Goal: Information Seeking & Learning: Learn about a topic

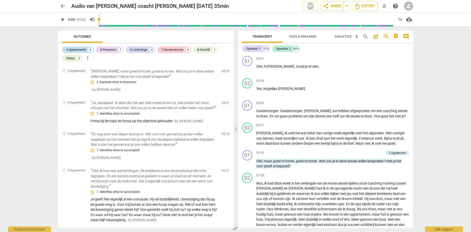
click at [82, 50] on div "3.Agreements" at bounding box center [76, 49] width 20 height 5
click at [81, 50] on div "3.Agreements" at bounding box center [76, 49] width 20 height 5
click at [109, 52] on div "5.Presence" at bounding box center [108, 49] width 16 height 5
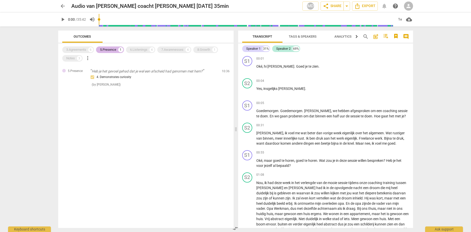
click at [109, 52] on div "5.Presence" at bounding box center [108, 49] width 16 height 5
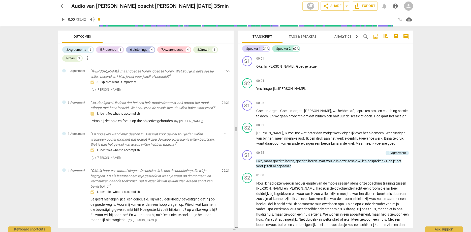
click at [141, 51] on div "6.Listenings" at bounding box center [138, 49] width 17 height 5
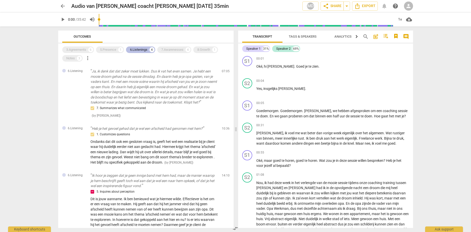
click at [143, 50] on div "6.Listenings" at bounding box center [138, 49] width 17 height 5
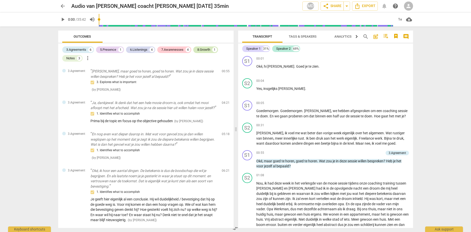
click at [206, 49] on div "8.Growth" at bounding box center [203, 49] width 13 height 5
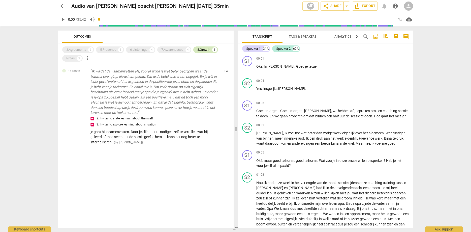
click at [206, 49] on div "8.Growth" at bounding box center [203, 49] width 13 height 5
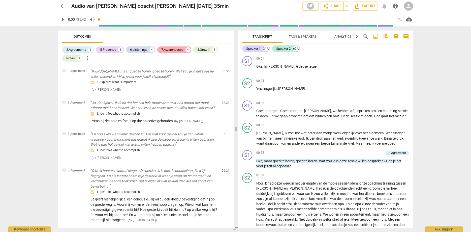
click at [174, 50] on div "7.Awarenesses" at bounding box center [172, 49] width 22 height 5
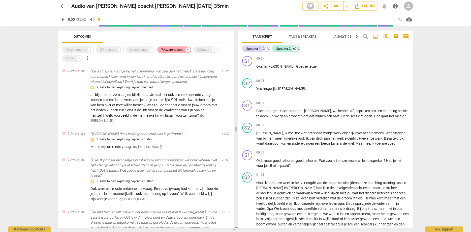
click at [167, 50] on div "7.Awarenesses" at bounding box center [172, 49] width 22 height 5
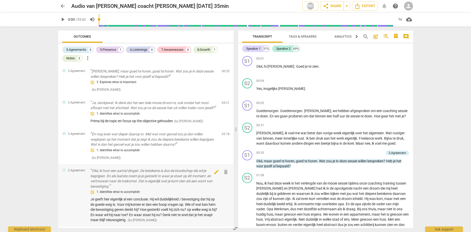
click at [144, 195] on div "1. Identifies what to accomplish" at bounding box center [153, 192] width 127 height 6
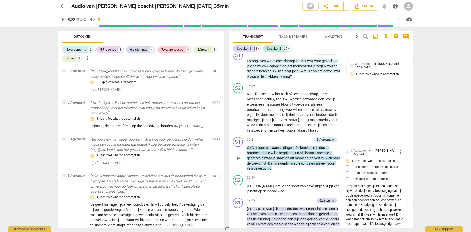
scroll to position [484, 0]
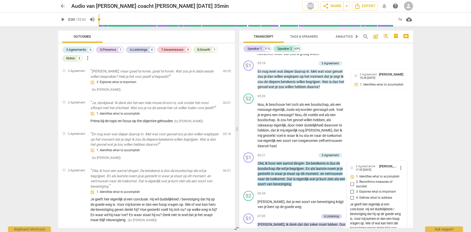
drag, startPoint x: 184, startPoint y: 130, endPoint x: 238, endPoint y: 130, distance: 54.2
click at [238, 130] on span at bounding box center [237, 128] width 3 height 205
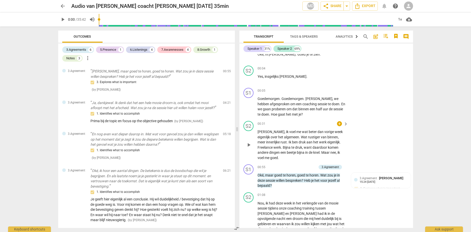
scroll to position [0, 0]
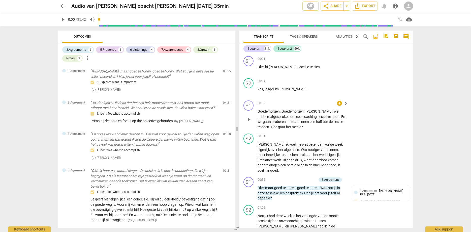
click at [373, 118] on div "S1 play_arrow pause 00:05 + keyboard_arrow_right Goedemorgen . [GEOGRAPHIC_DATA…" at bounding box center [326, 114] width 174 height 33
click at [76, 50] on div "3.Agreements" at bounding box center [76, 49] width 20 height 5
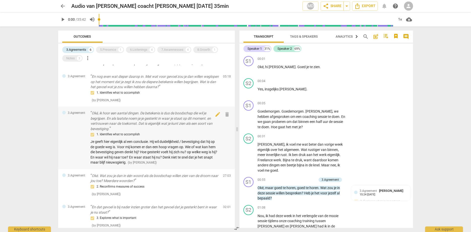
scroll to position [61, 0]
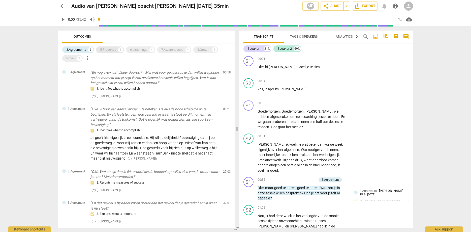
click at [106, 51] on div "5.Presence" at bounding box center [108, 49] width 16 height 5
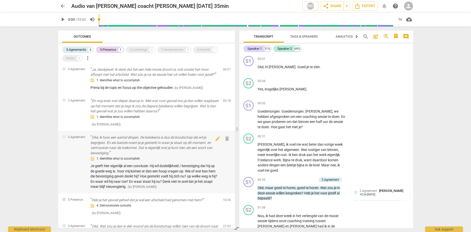
scroll to position [0, 0]
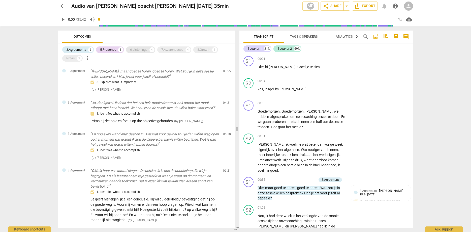
click at [138, 50] on div "6.Listenings" at bounding box center [138, 49] width 17 height 5
click at [79, 50] on div "3.Agreements" at bounding box center [76, 49] width 20 height 5
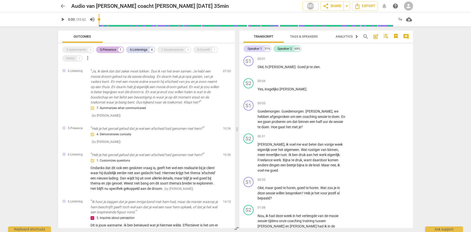
click at [109, 51] on div "5.Presence" at bounding box center [108, 49] width 16 height 5
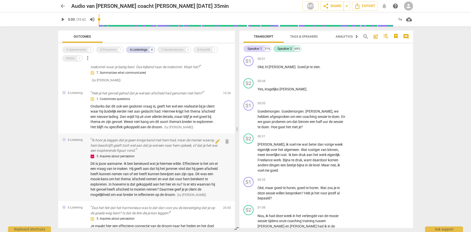
scroll to position [27, 0]
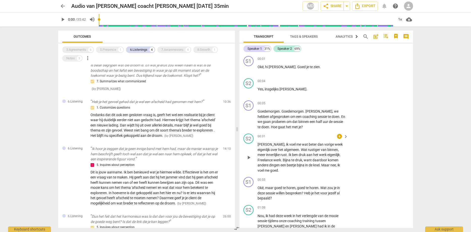
click at [407, 133] on div "S2 play_arrow pause 00:31 + keyboard_arrow_right Ja , ik voel me wat beter dan …" at bounding box center [326, 152] width 174 height 43
click at [426, 176] on div "arrow_back Audio van [PERSON_NAME] [PERSON_NAME] [DATE] 35min edit MD share Sha…" at bounding box center [235, 116] width 471 height 232
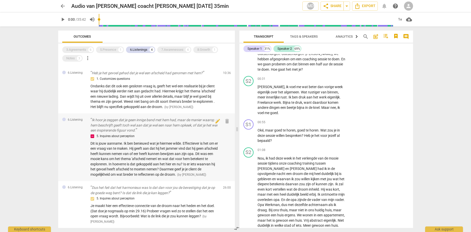
scroll to position [0, 0]
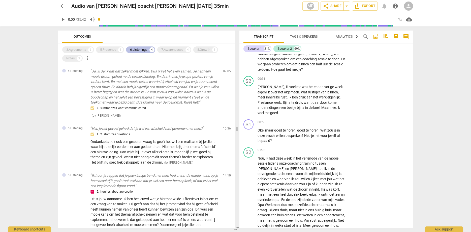
click at [139, 51] on div "6.Listenings" at bounding box center [138, 49] width 17 height 5
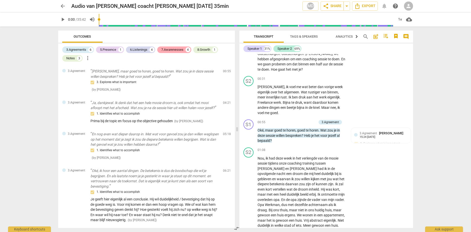
click at [172, 52] on div "7.Awarenesses" at bounding box center [172, 49] width 22 height 5
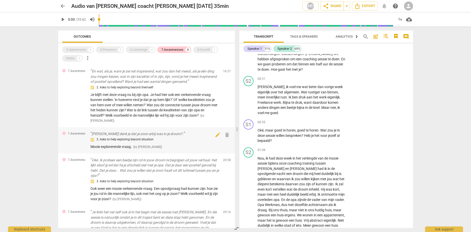
scroll to position [24, 0]
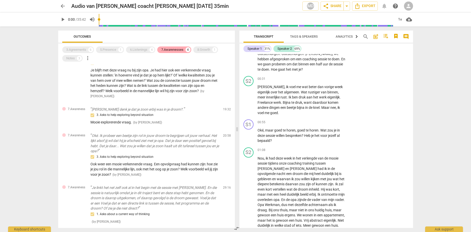
click at [176, 48] on div "7.Awarenesses" at bounding box center [172, 49] width 22 height 5
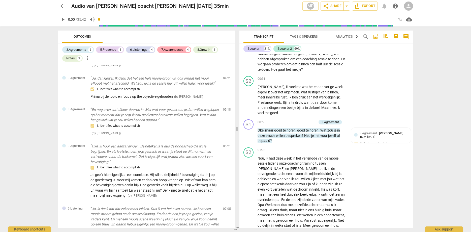
scroll to position [462, 0]
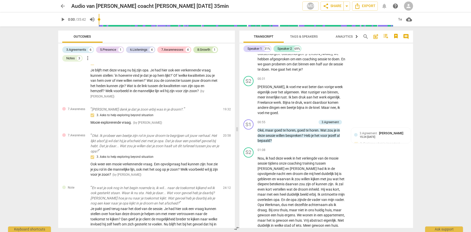
click at [206, 50] on div "8.Growth" at bounding box center [203, 49] width 13 height 5
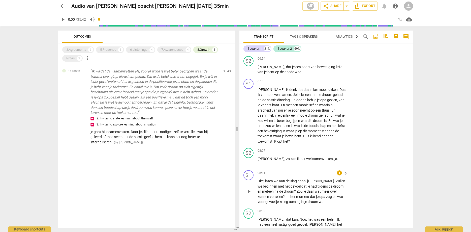
scroll to position [632, 0]
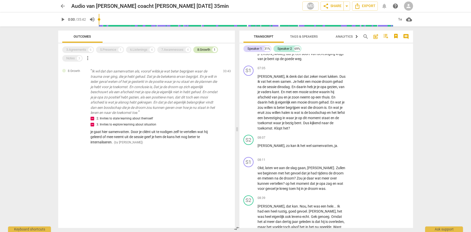
click at [203, 50] on div "8.Growth" at bounding box center [203, 49] width 13 height 5
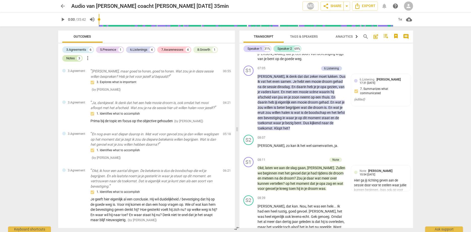
click at [67, 60] on div "Notes" at bounding box center [70, 58] width 9 height 5
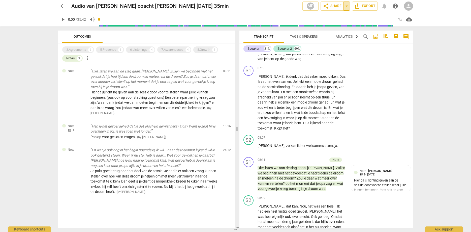
click at [347, 7] on span "arrow_drop_down" at bounding box center [347, 6] width 6 height 6
click at [311, 15] on span "Copy link" at bounding box center [321, 15] width 36 height 5
click at [26, 152] on div "arrow_back Audio van [PERSON_NAME] [PERSON_NAME] [DATE] 35min edit MD share Sha…" at bounding box center [235, 116] width 471 height 232
